Goal: Find specific page/section: Find specific page/section

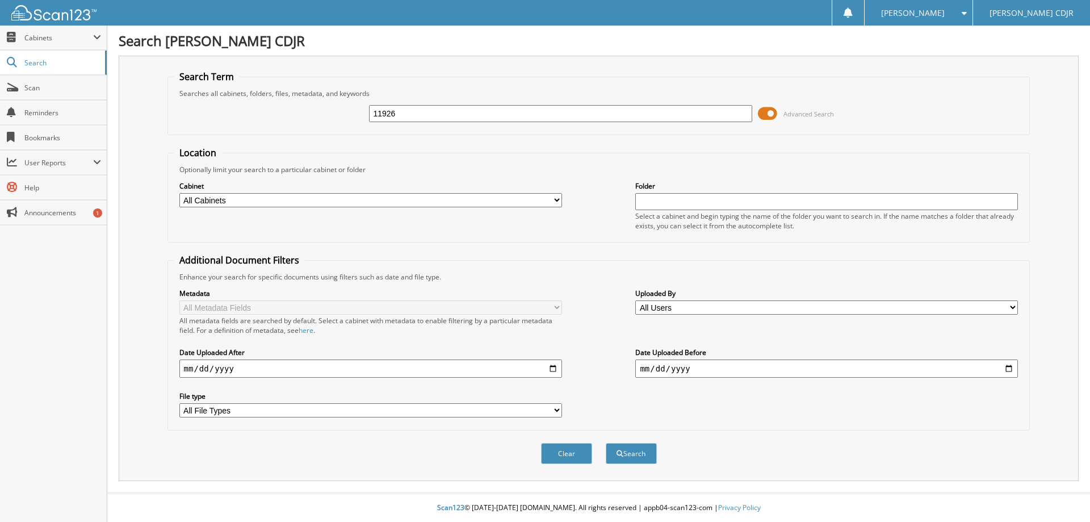
type input "11926"
click at [606, 443] on button "Search" at bounding box center [631, 453] width 51 height 21
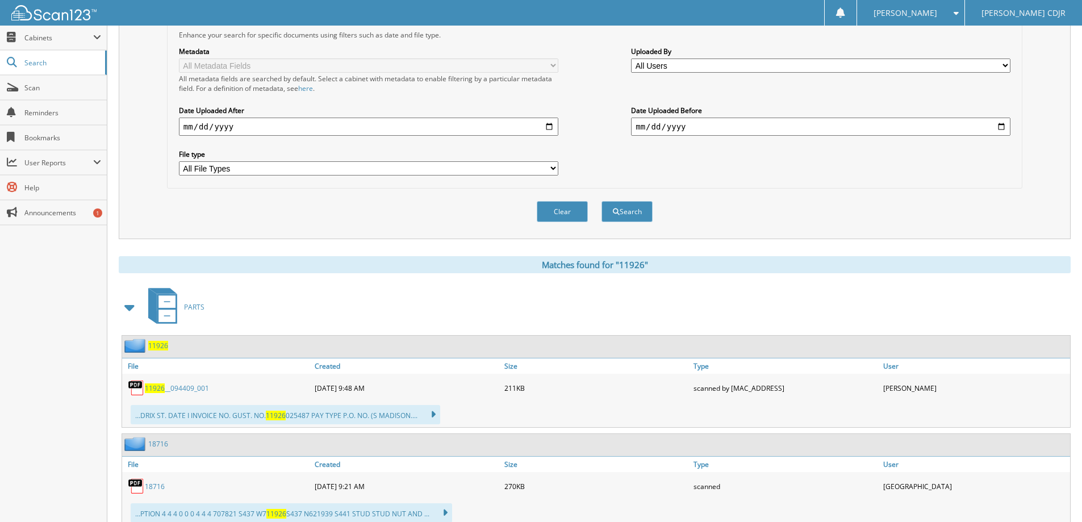
scroll to position [341, 0]
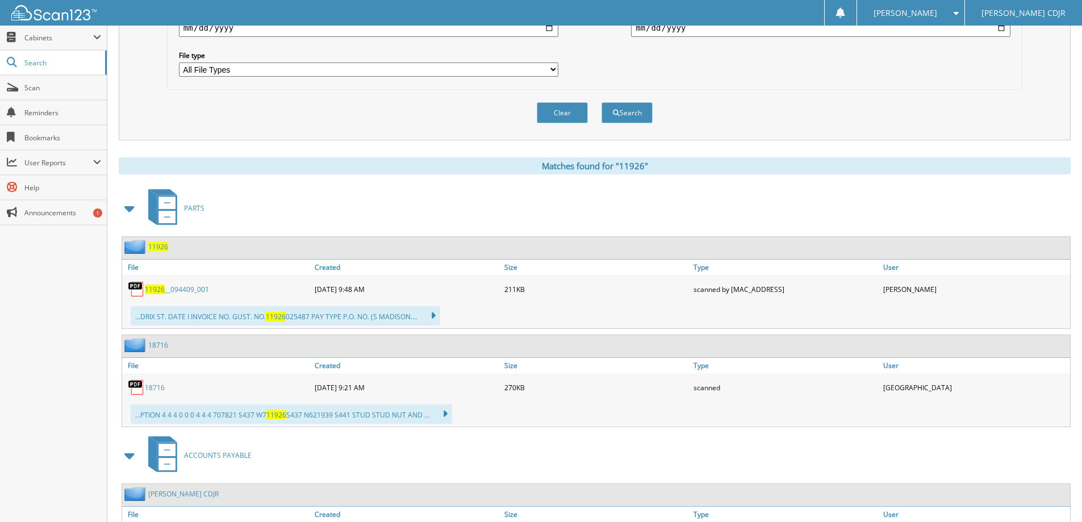
click at [160, 252] on span "11926" at bounding box center [158, 247] width 20 height 10
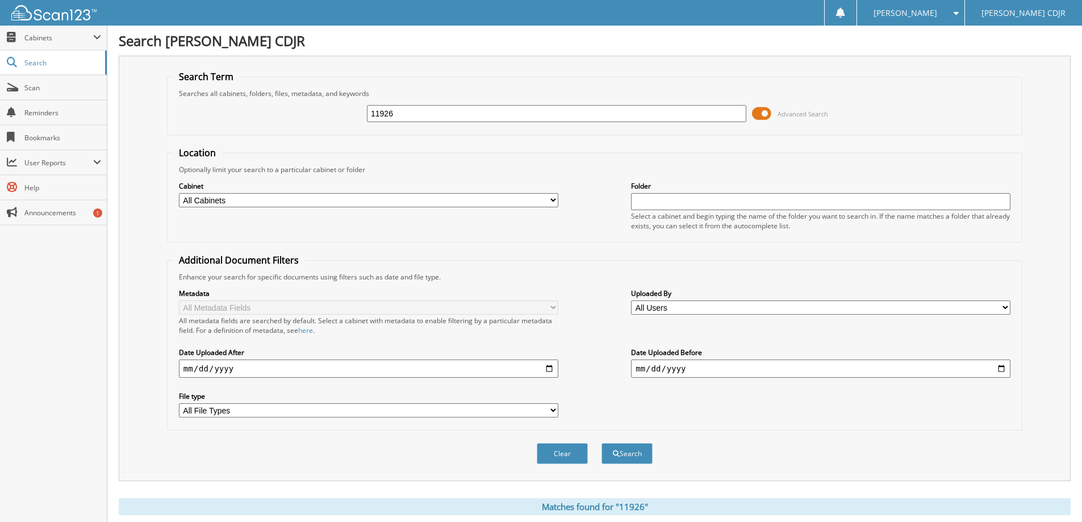
click at [41, 108] on span "Reminders" at bounding box center [62, 113] width 77 height 10
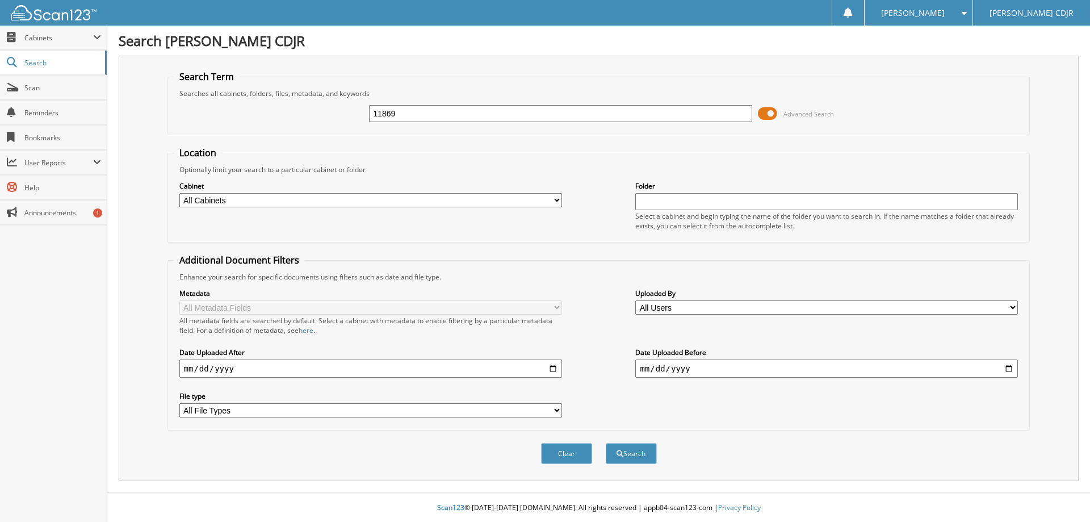
type input "11869"
click at [606, 443] on button "Search" at bounding box center [631, 453] width 51 height 21
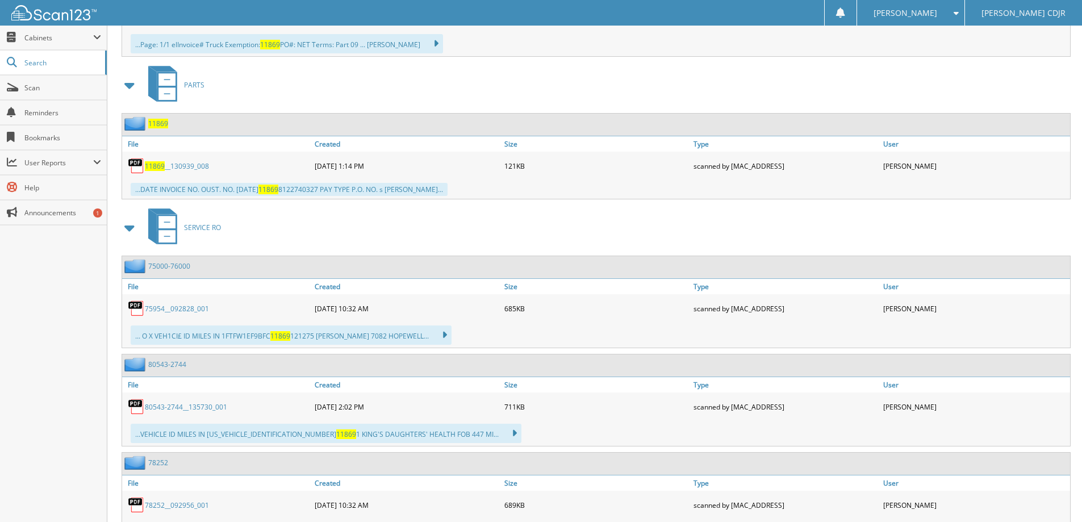
scroll to position [738, 0]
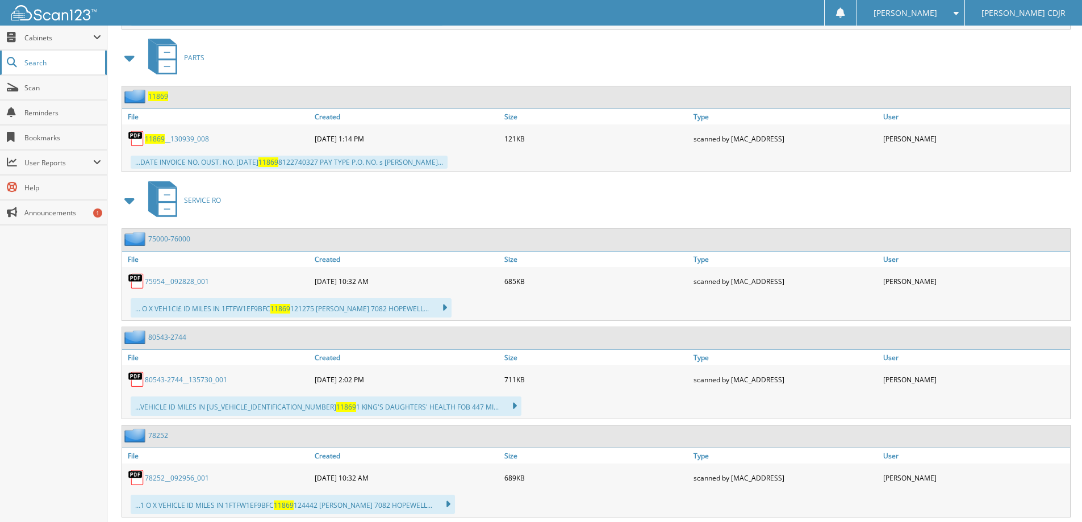
click at [51, 65] on span "Search" at bounding box center [61, 63] width 75 height 10
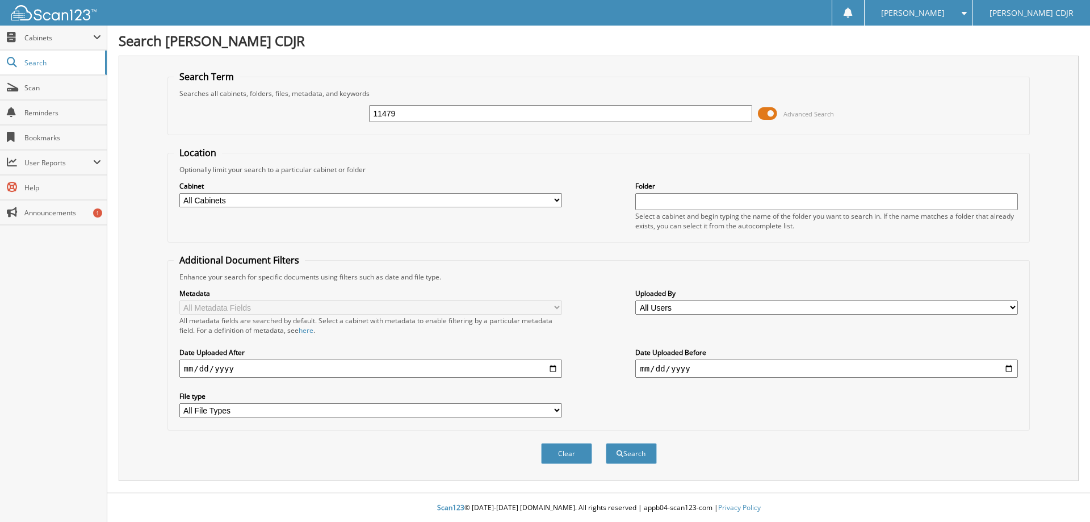
type input "11479"
click at [606, 443] on button "Search" at bounding box center [631, 453] width 51 height 21
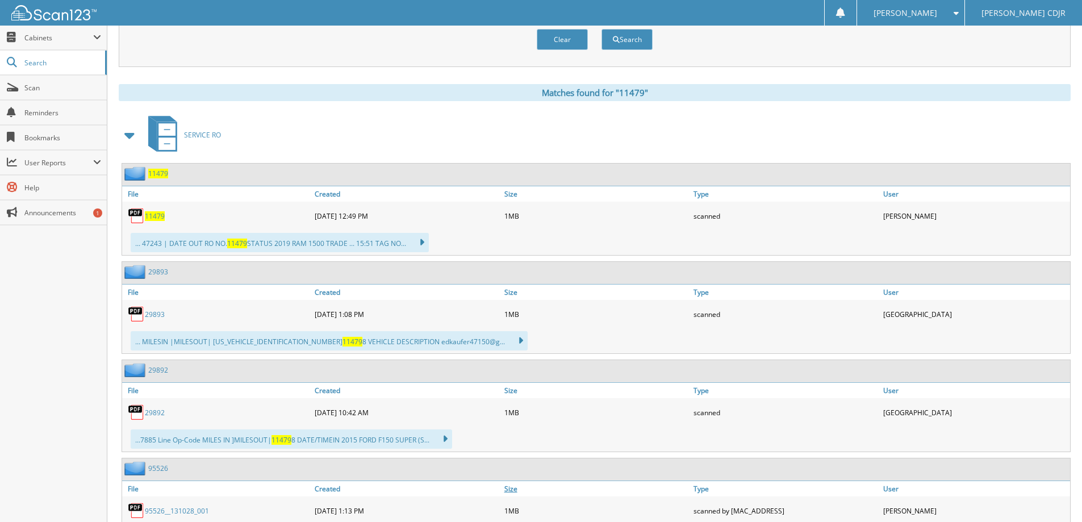
scroll to position [454, 0]
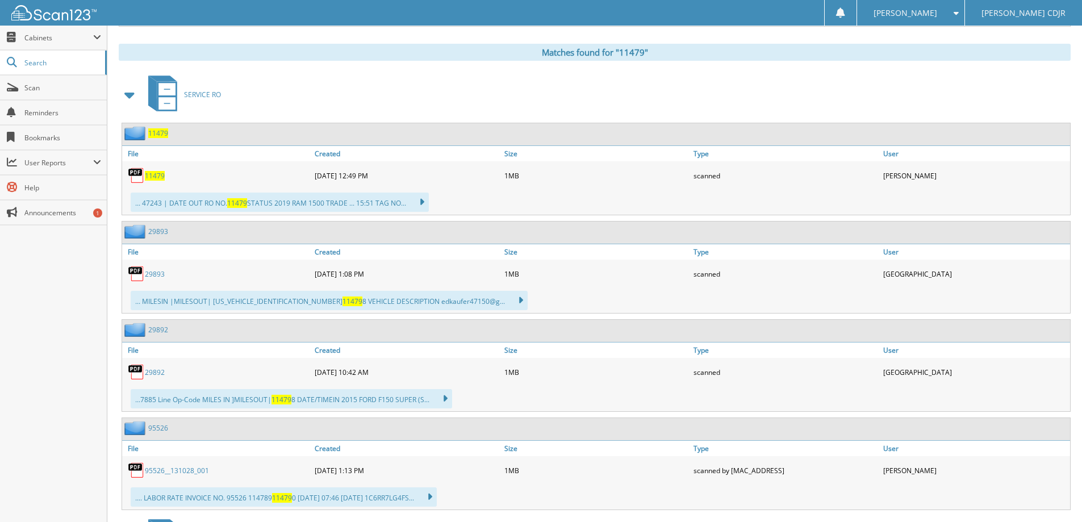
click at [156, 135] on span "11479" at bounding box center [158, 133] width 20 height 10
